Goal: Communication & Community: Answer question/provide support

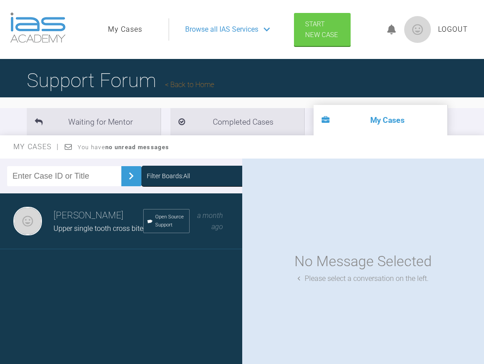
click at [113, 230] on span "Upper single tooth cross bite" at bounding box center [99, 228] width 90 height 8
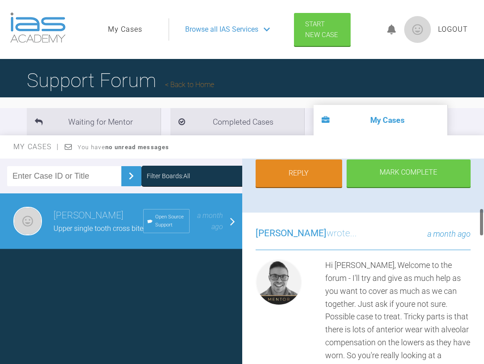
scroll to position [363, 0]
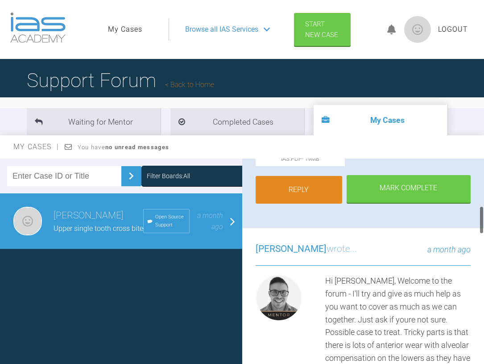
click at [303, 186] on link "Reply" at bounding box center [299, 190] width 87 height 28
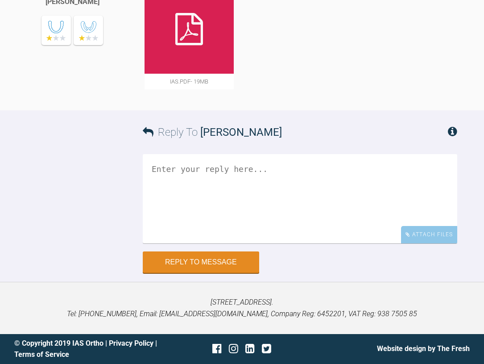
scroll to position [1511, 0]
click at [303, 188] on textarea at bounding box center [300, 198] width 315 height 89
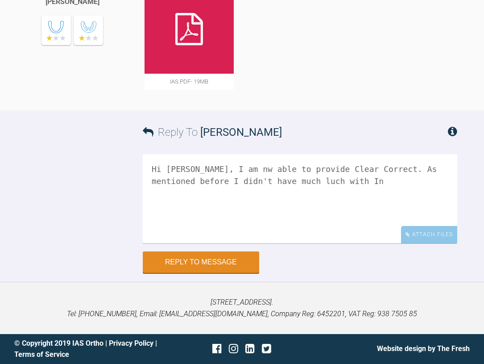
click at [331, 181] on textarea "Hi [PERSON_NAME], I am nw able to provide Clear Correct. As mentioned before I …" at bounding box center [300, 198] width 315 height 89
click at [393, 182] on textarea "Hi [PERSON_NAME], I am nw able to provide Clear Correct. As mentioned before I …" at bounding box center [300, 198] width 315 height 89
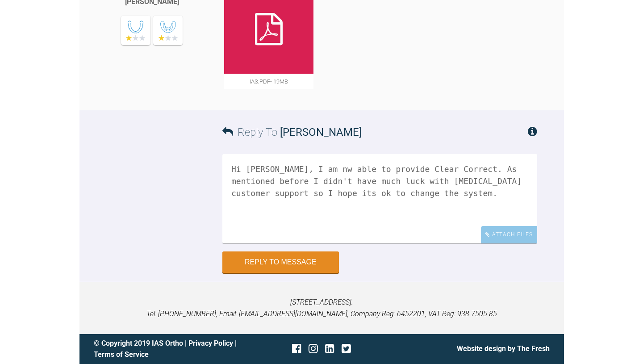
scroll to position [1365, 0]
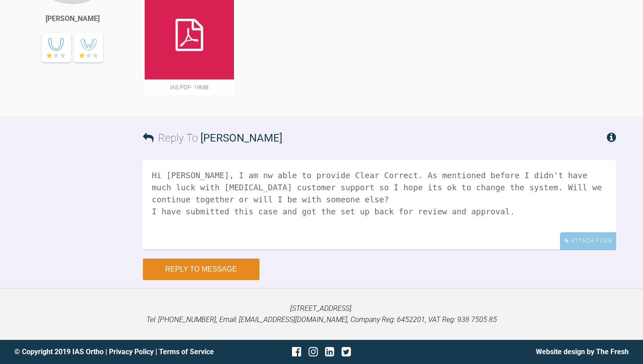
type textarea "Hi [PERSON_NAME], I am nw able to provide Clear Correct. As mentioned before I …"
click at [209, 275] on button "Reply to Message" at bounding box center [201, 268] width 117 height 21
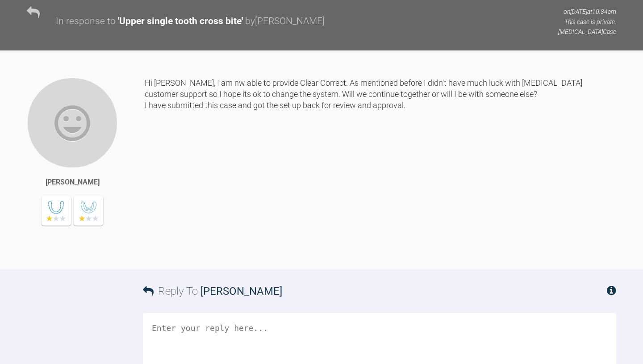
scroll to position [1309, 0]
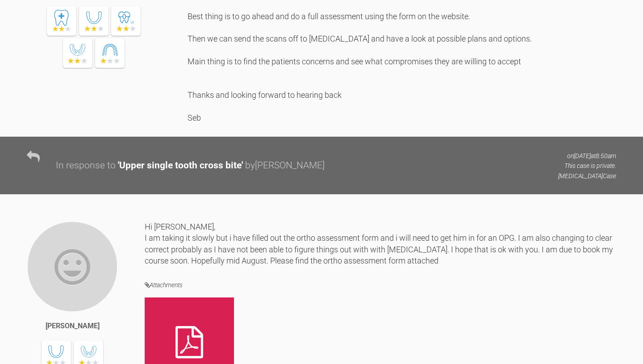
scroll to position [867, 0]
